Goal: Use online tool/utility: Utilize a website feature to perform a specific function

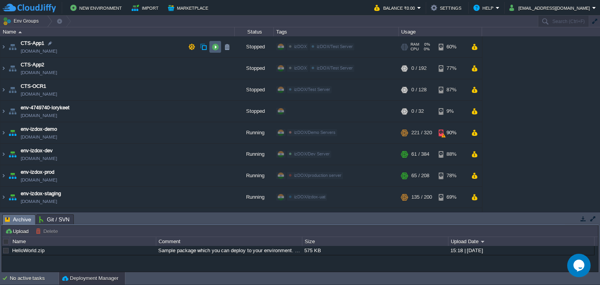
click at [217, 43] on button "button" at bounding box center [215, 46] width 7 height 7
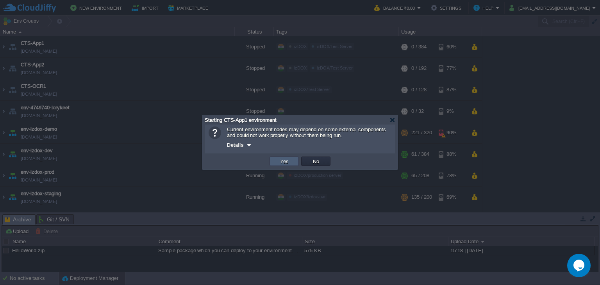
click at [286, 162] on button "Yes" at bounding box center [284, 161] width 13 height 7
